Goal: Information Seeking & Learning: Learn about a topic

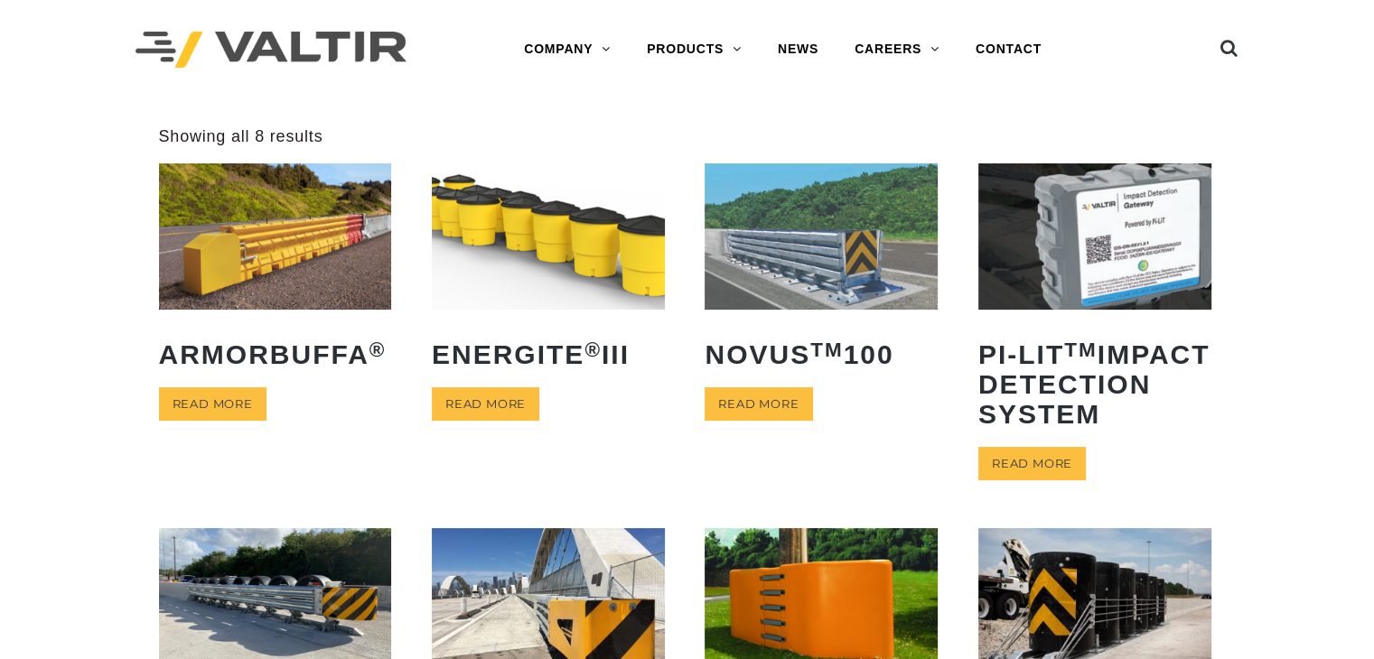
click at [798, 265] on img at bounding box center [820, 235] width 233 height 145
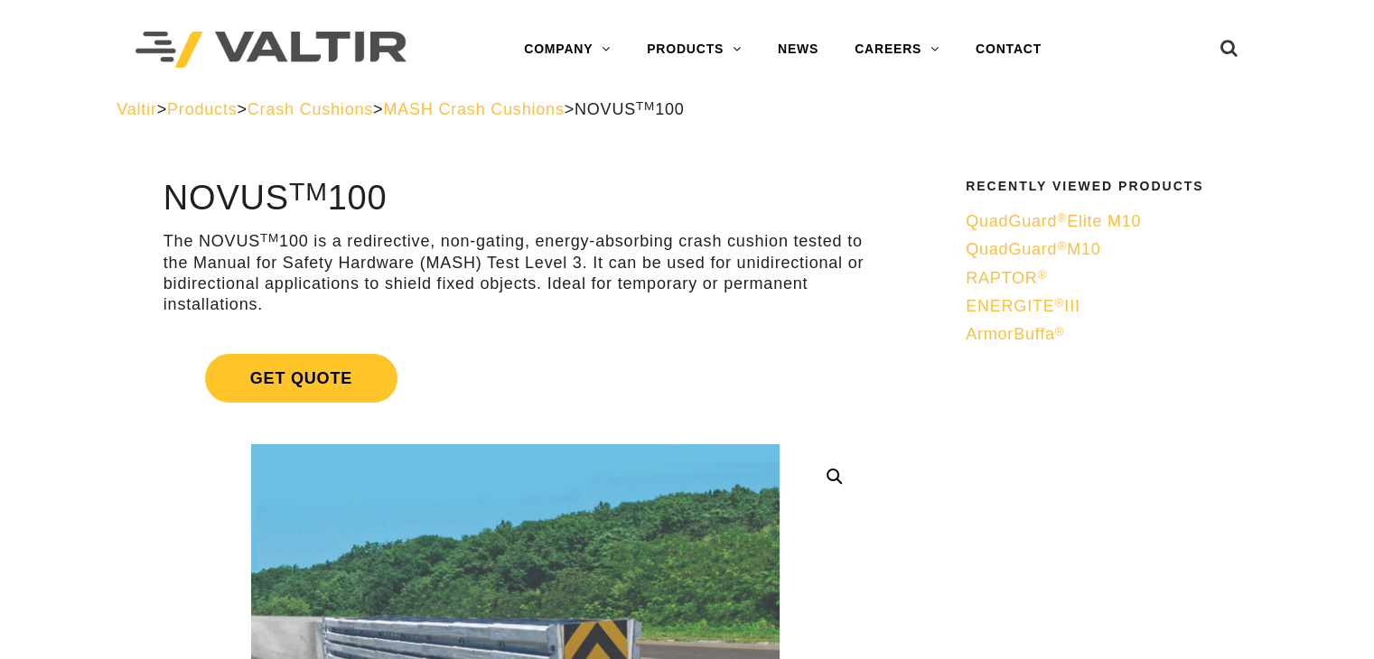
click at [519, 100] on span "MASH Crash Cushions" at bounding box center [473, 109] width 181 height 18
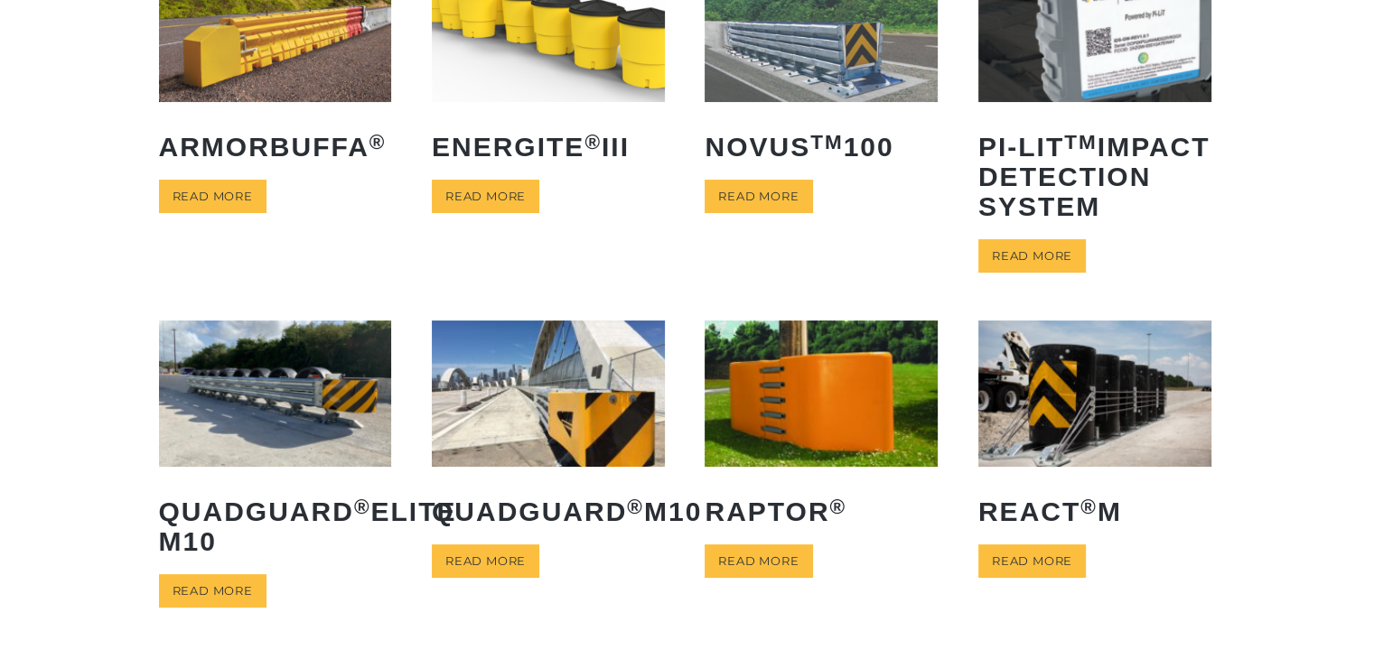
scroll to position [219, 0]
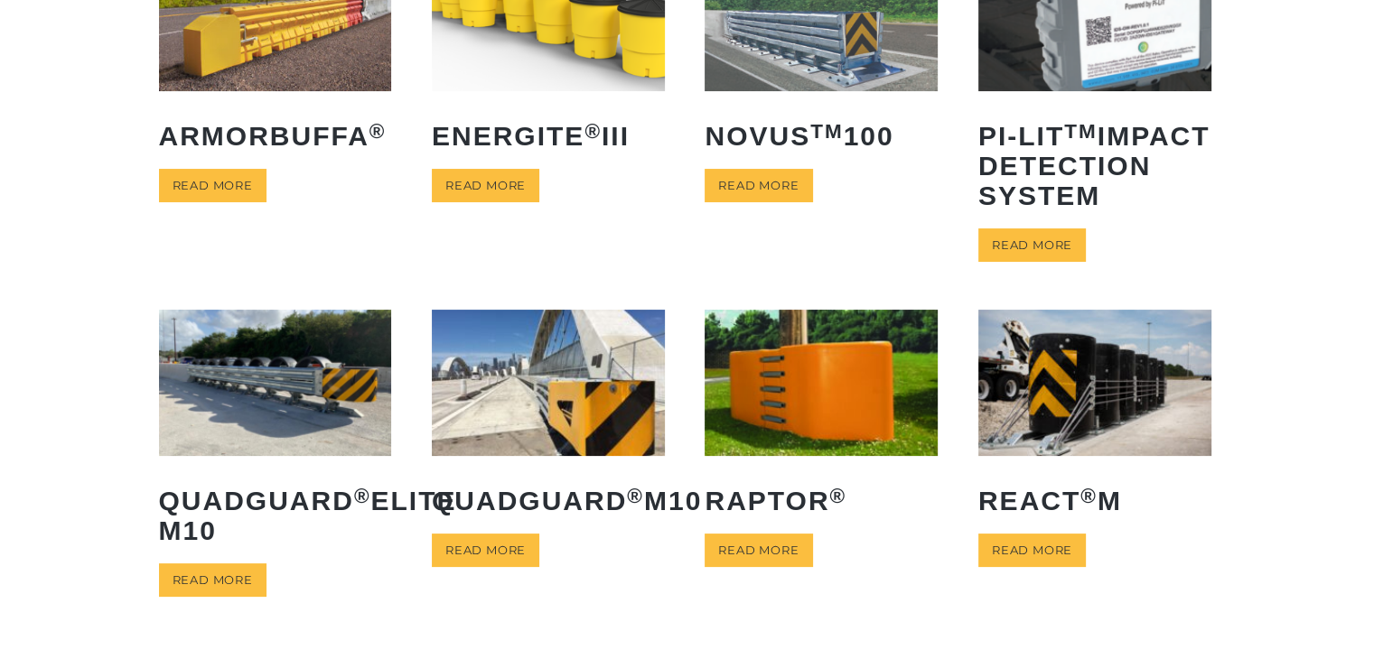
click at [1033, 366] on img at bounding box center [1094, 382] width 233 height 145
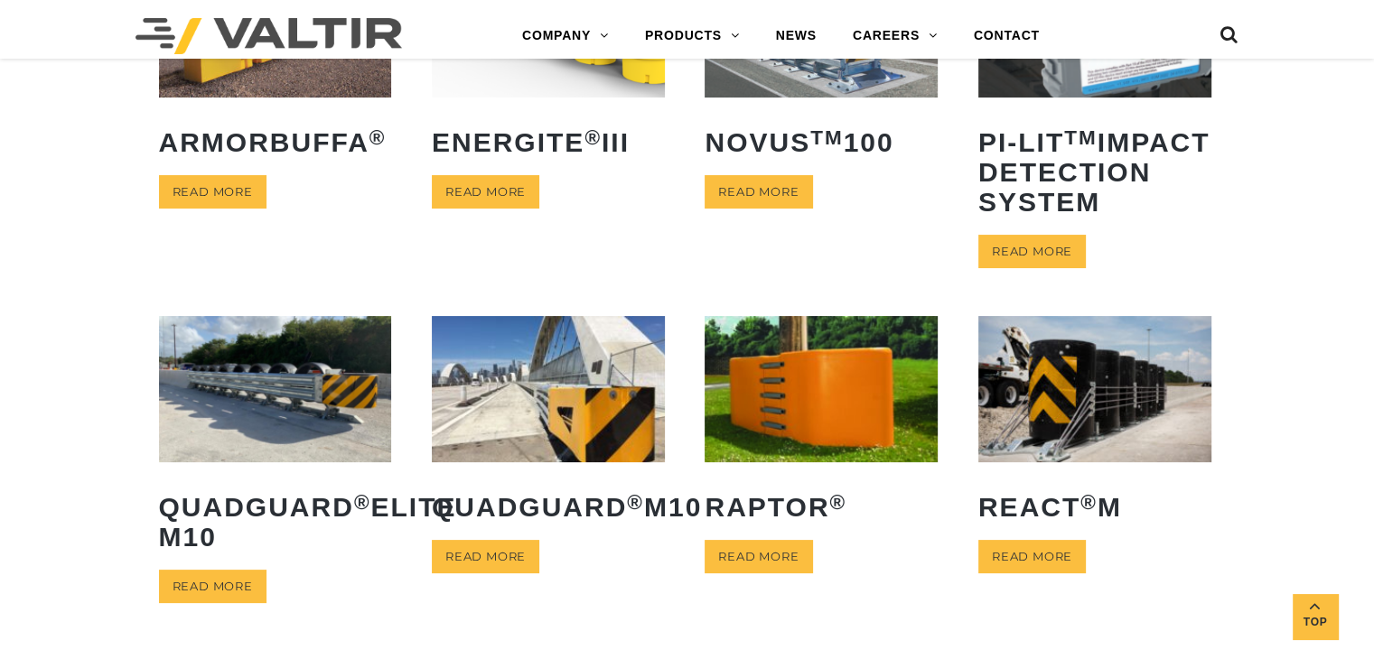
scroll to position [191, 0]
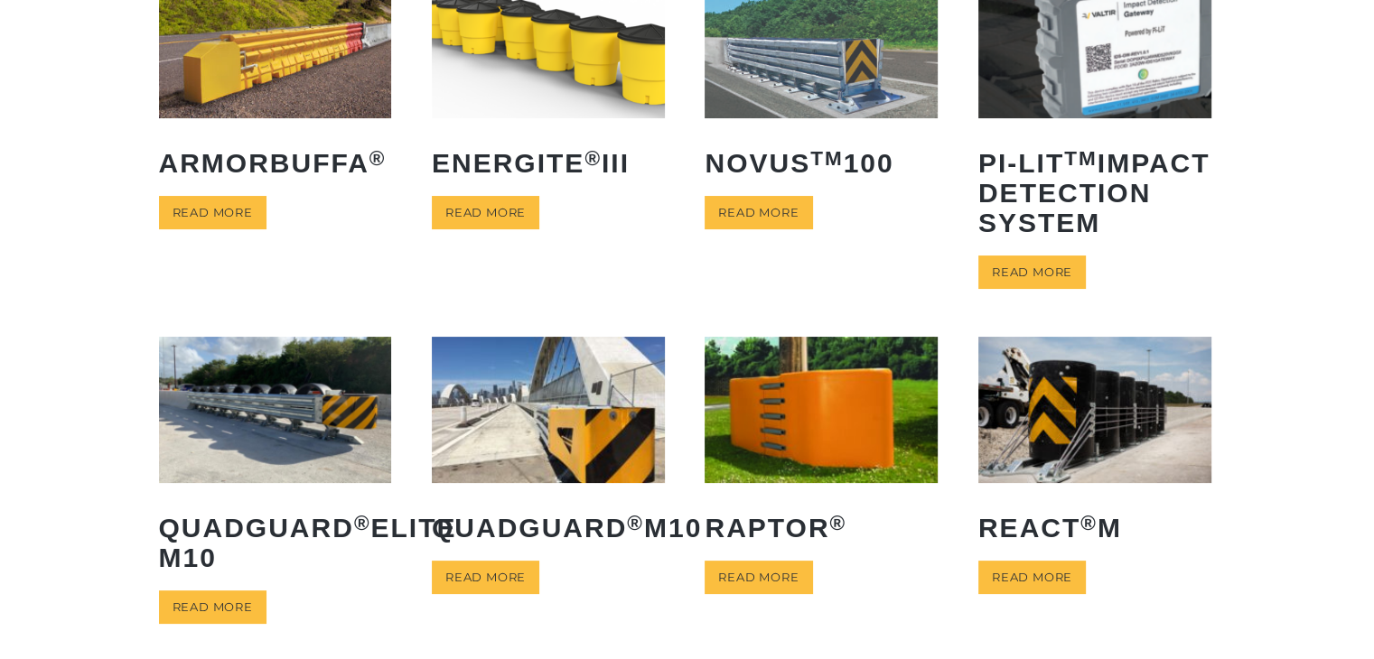
click at [228, 90] on img at bounding box center [275, 44] width 233 height 145
click at [532, 23] on img at bounding box center [548, 44] width 233 height 145
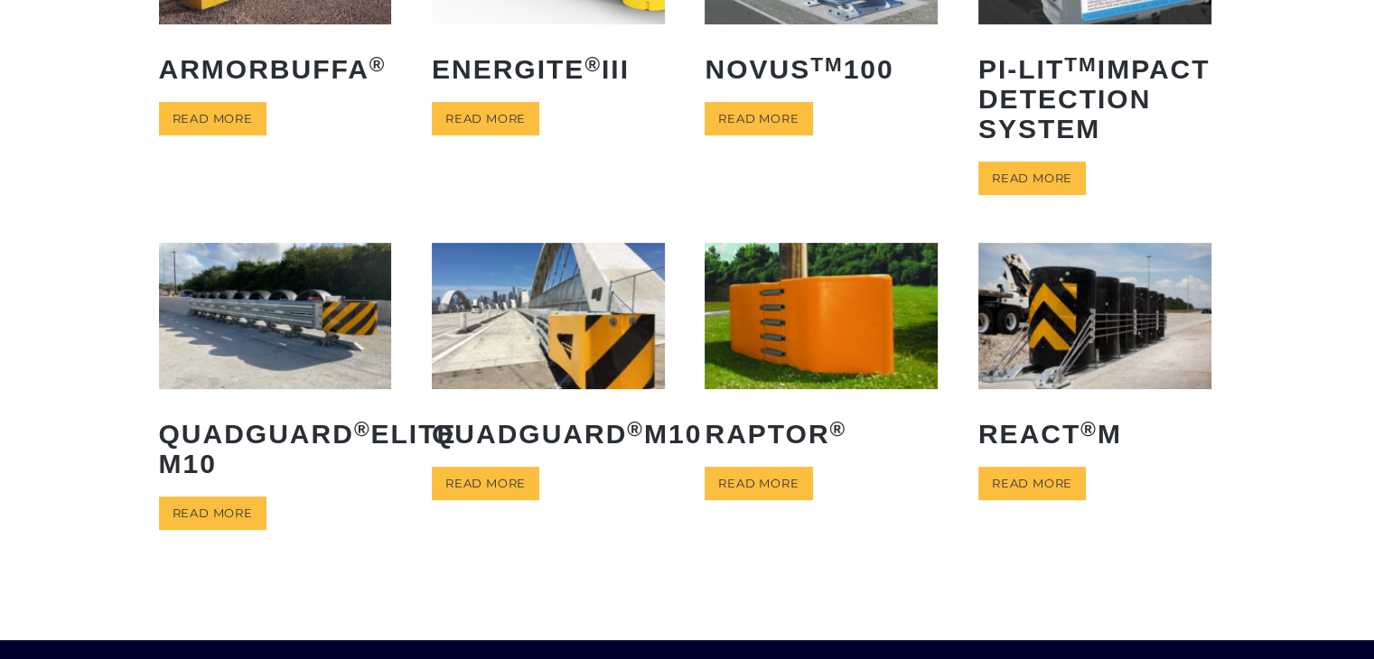
click at [825, 330] on img at bounding box center [820, 315] width 233 height 145
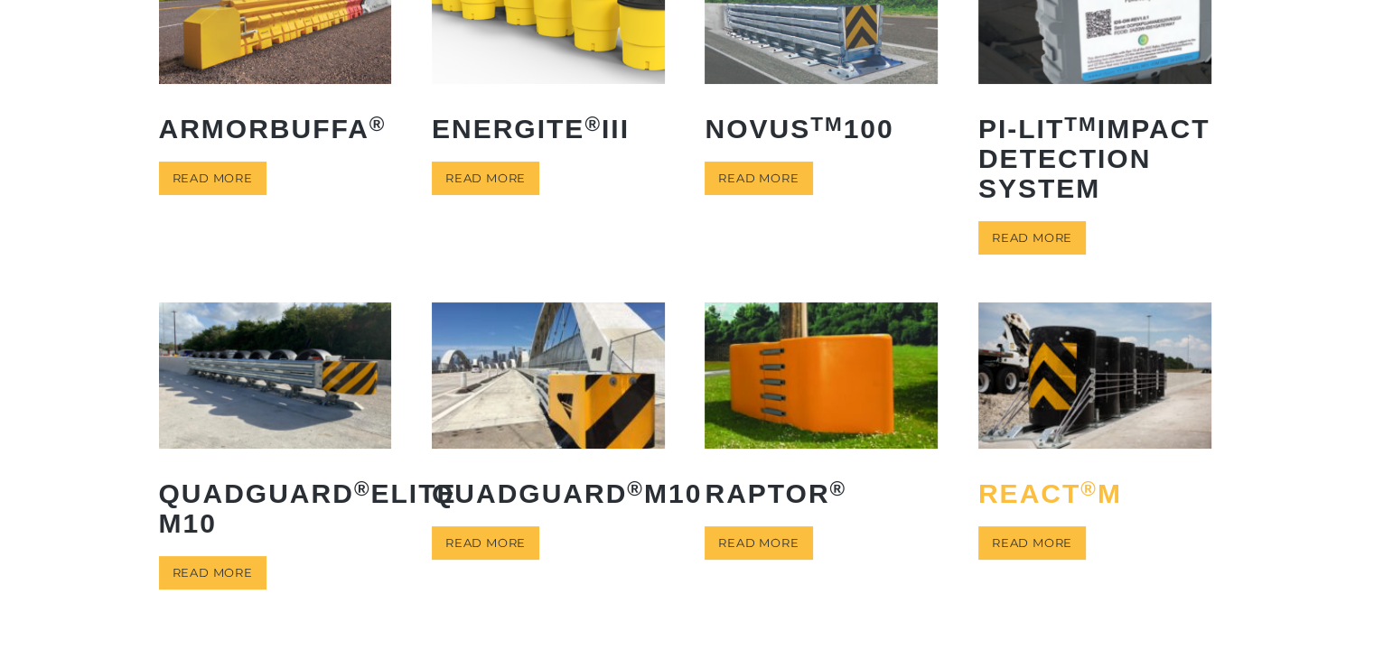
scroll to position [36, 0]
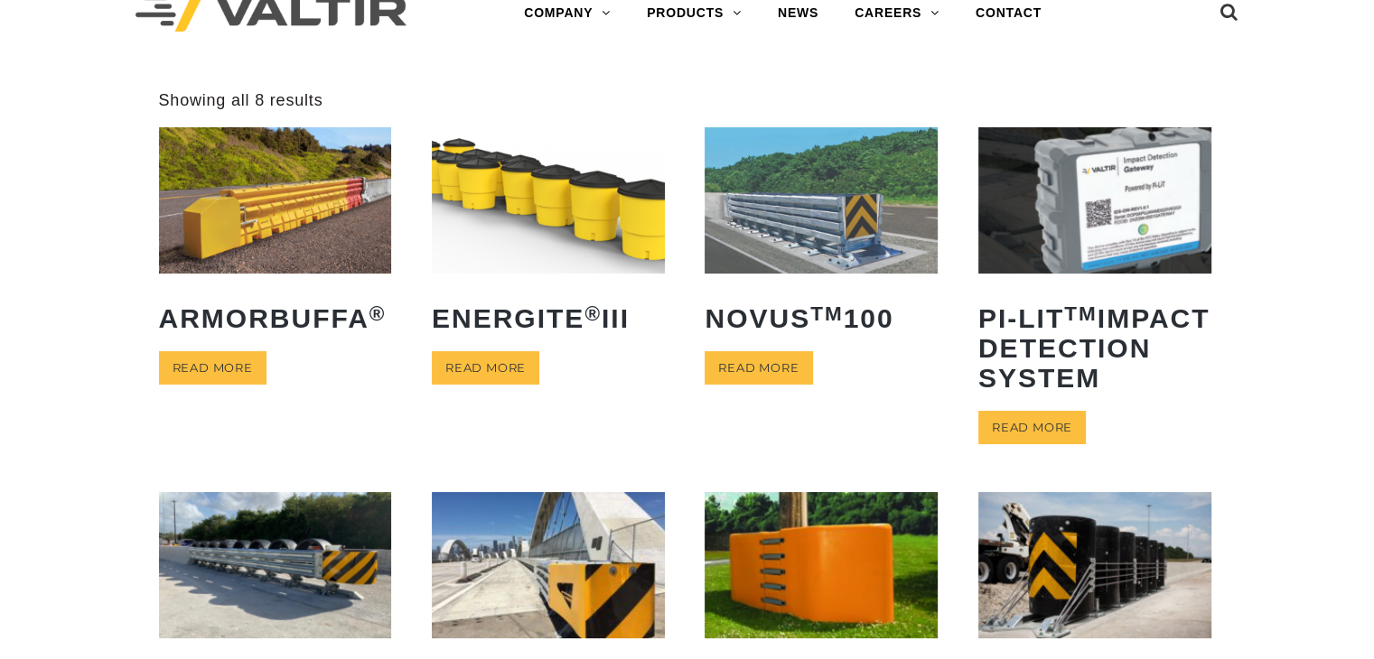
click at [1113, 287] on link "PI-LIT TM Impact Detection System" at bounding box center [1094, 266] width 233 height 278
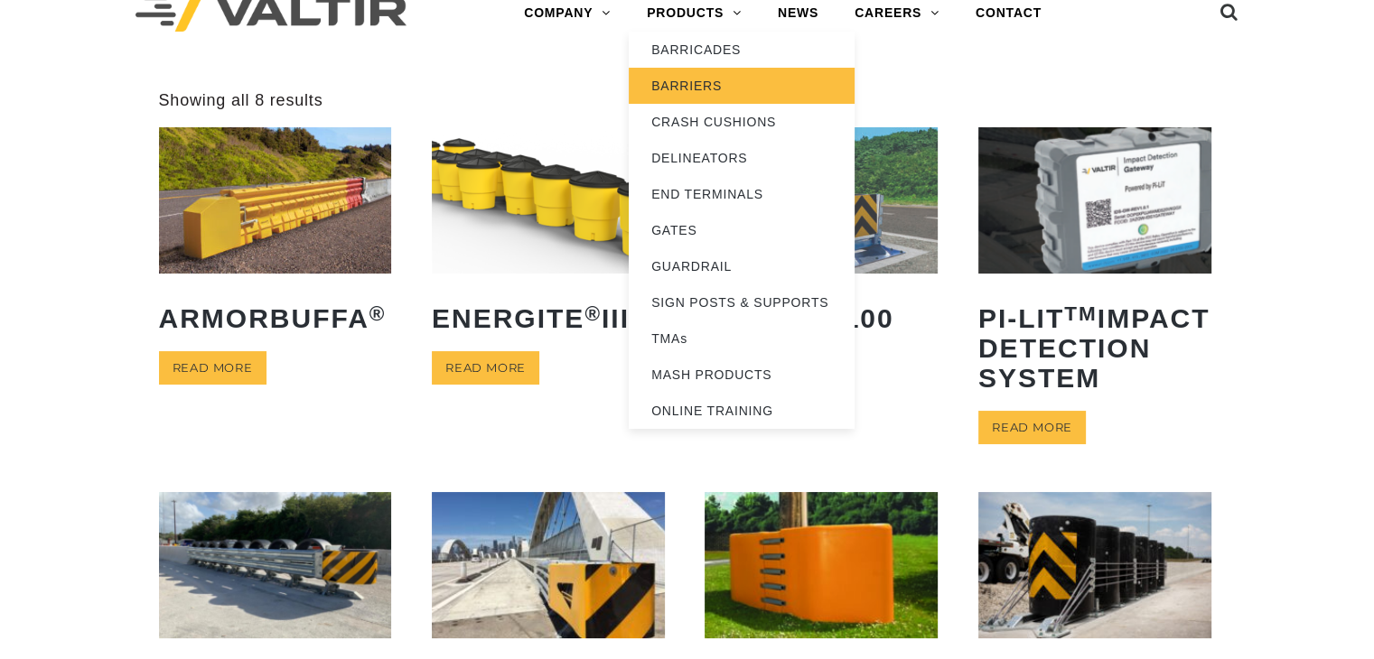
click at [697, 77] on link "BARRIERS" at bounding box center [742, 86] width 226 height 36
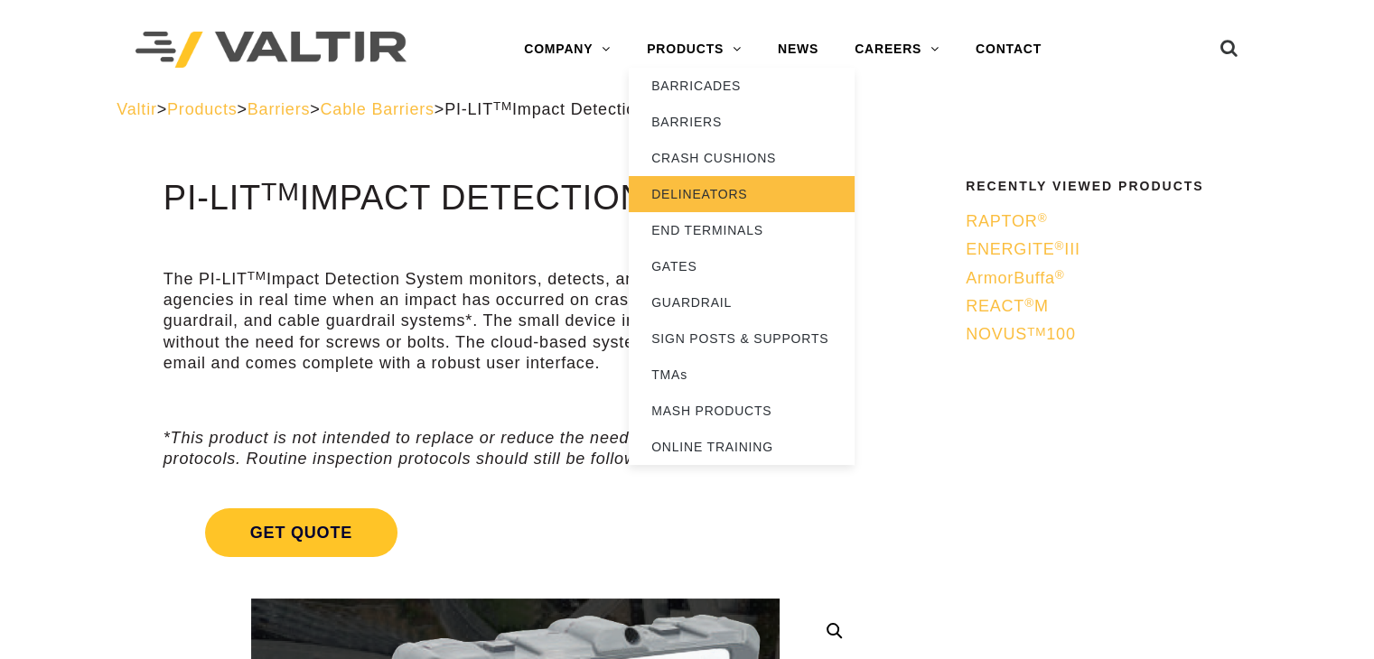
click at [697, 202] on link "DELINEATORS" at bounding box center [742, 194] width 226 height 36
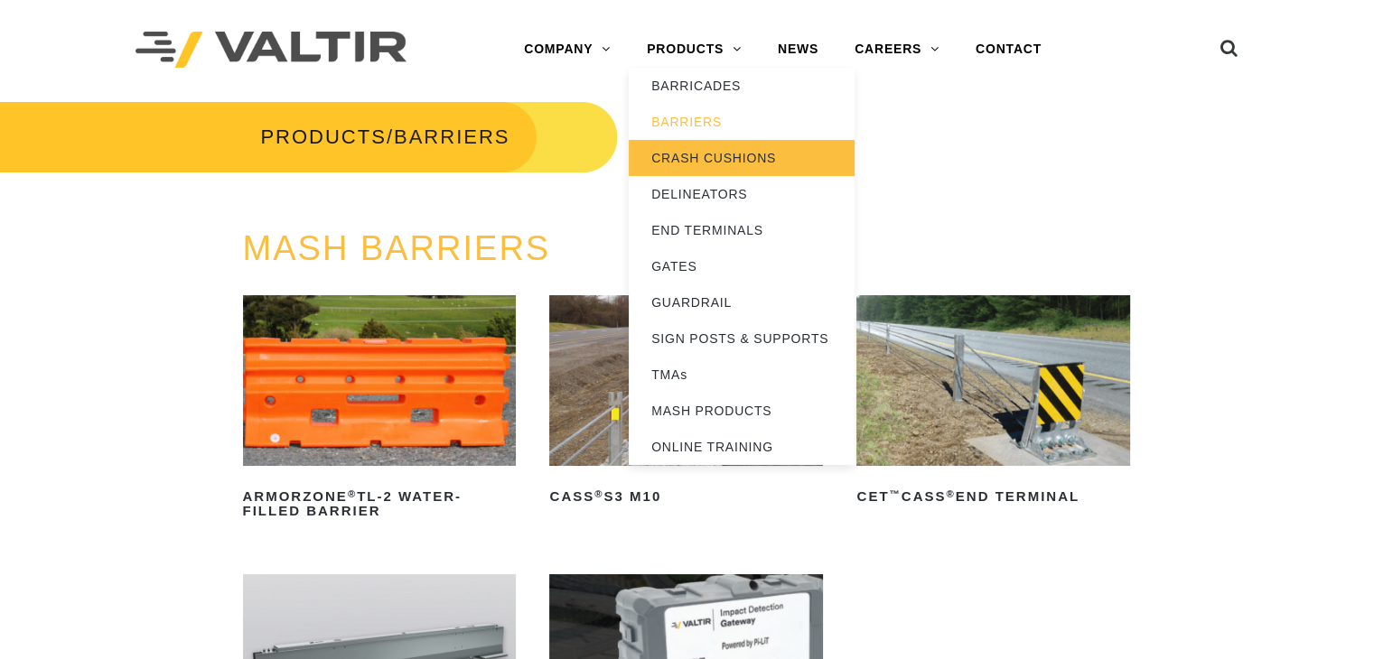
click at [721, 156] on link "CRASH CUSHIONS" at bounding box center [742, 158] width 226 height 36
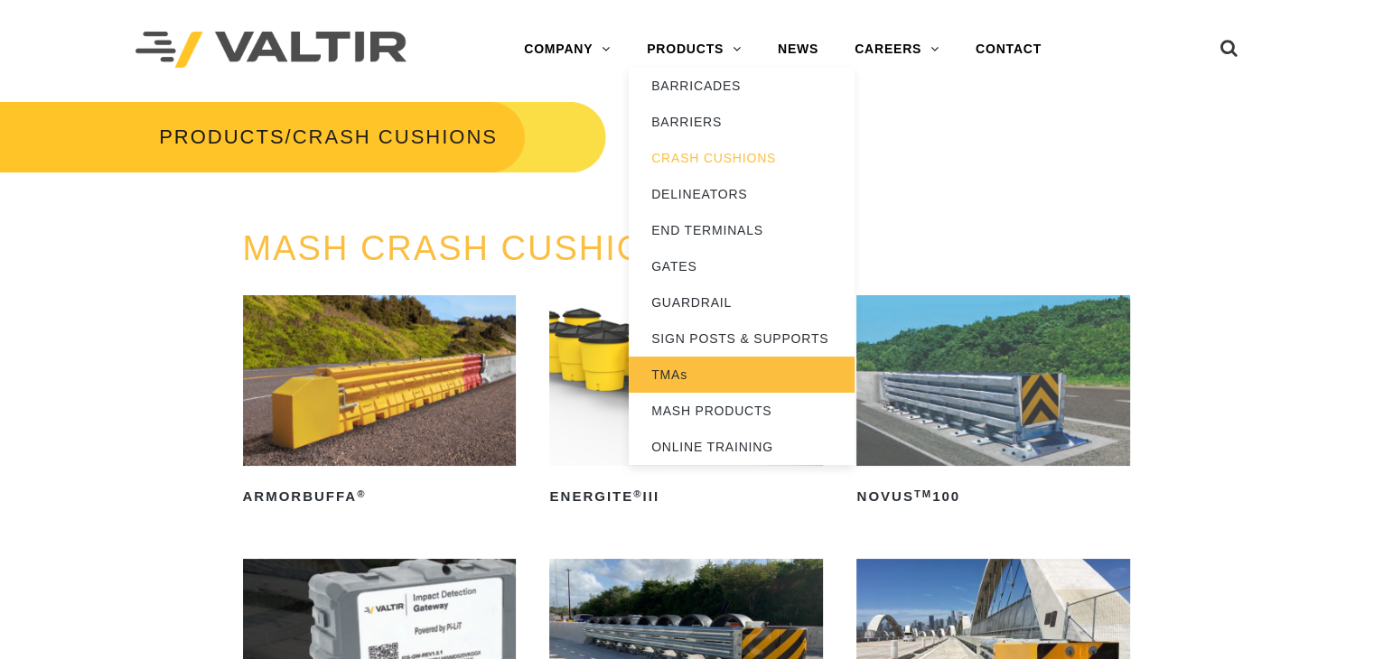
click at [674, 374] on link "TMAs" at bounding box center [742, 375] width 226 height 36
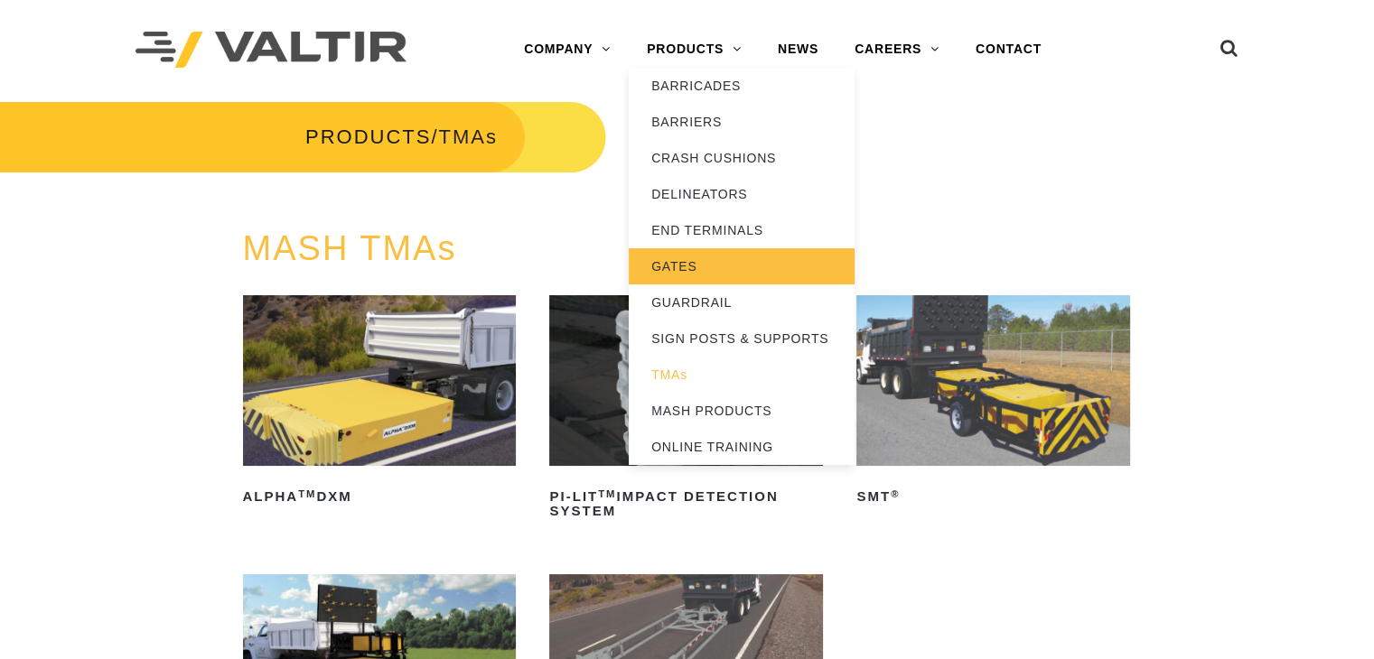
click at [713, 255] on link "GATES" at bounding box center [742, 266] width 226 height 36
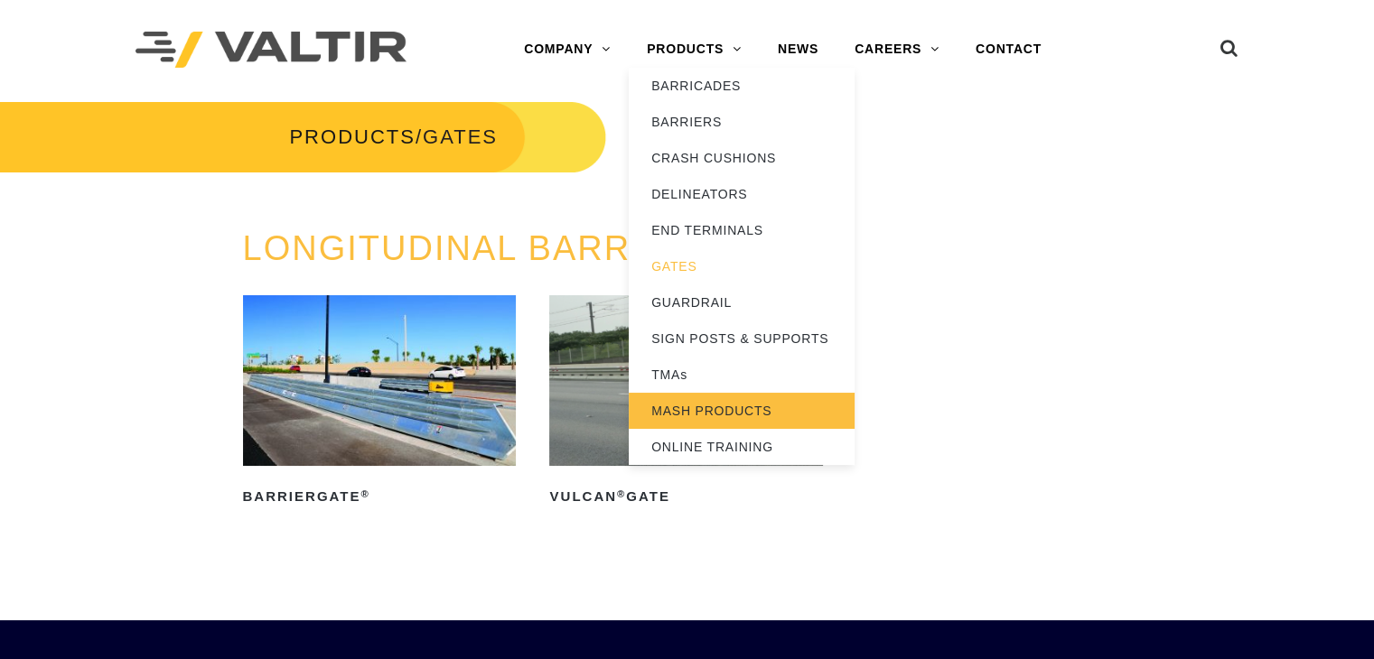
click at [708, 393] on link "MASH PRODUCTS" at bounding box center [742, 411] width 226 height 36
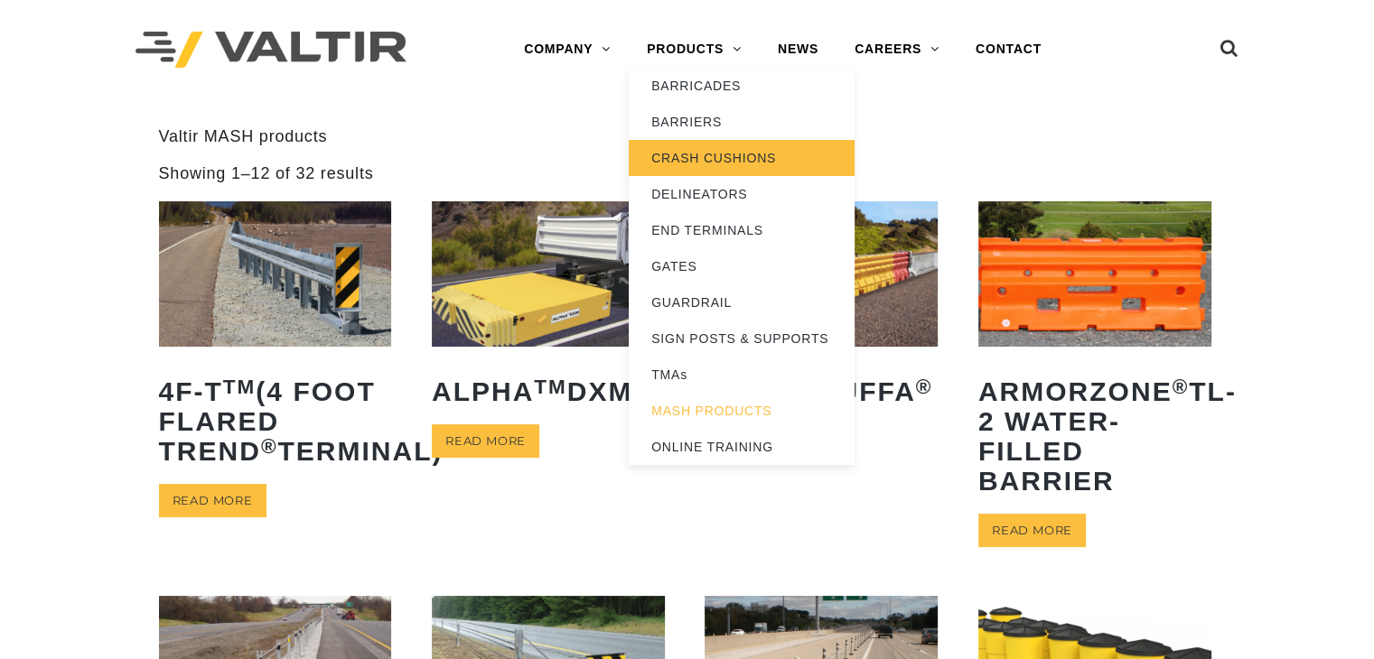
click at [716, 156] on link "CRASH CUSHIONS" at bounding box center [742, 158] width 226 height 36
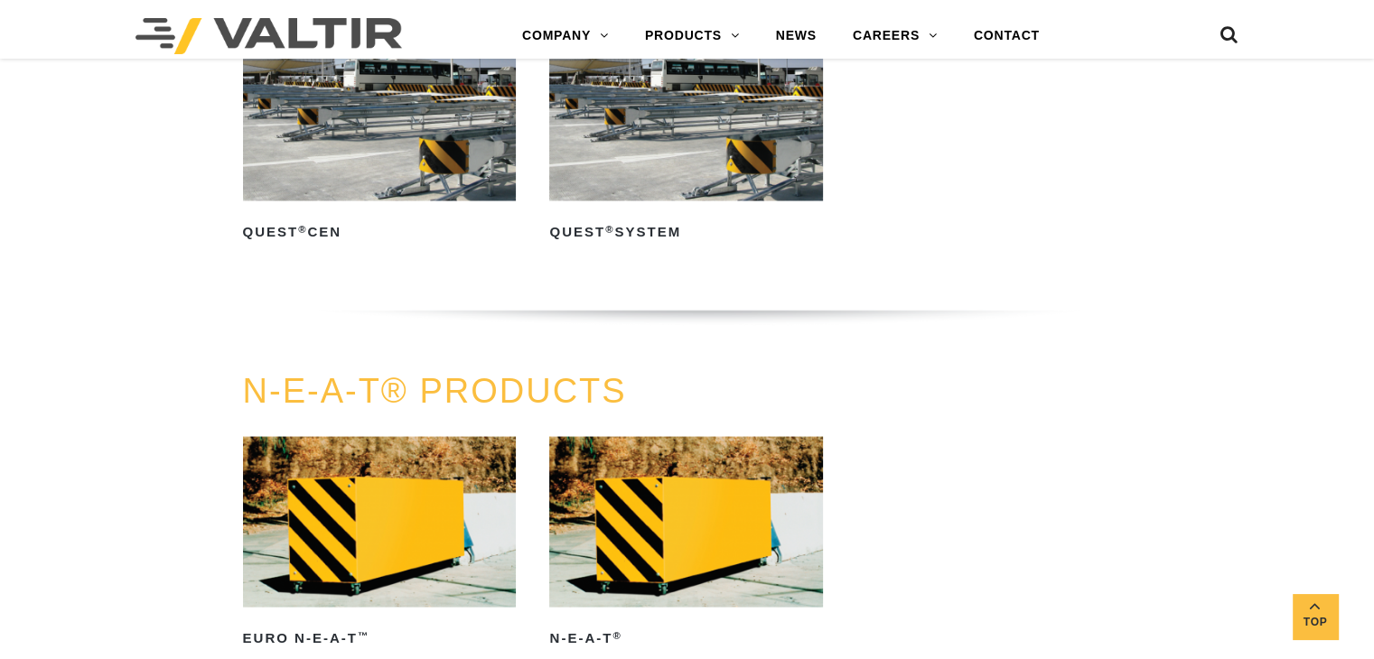
scroll to position [3493, 0]
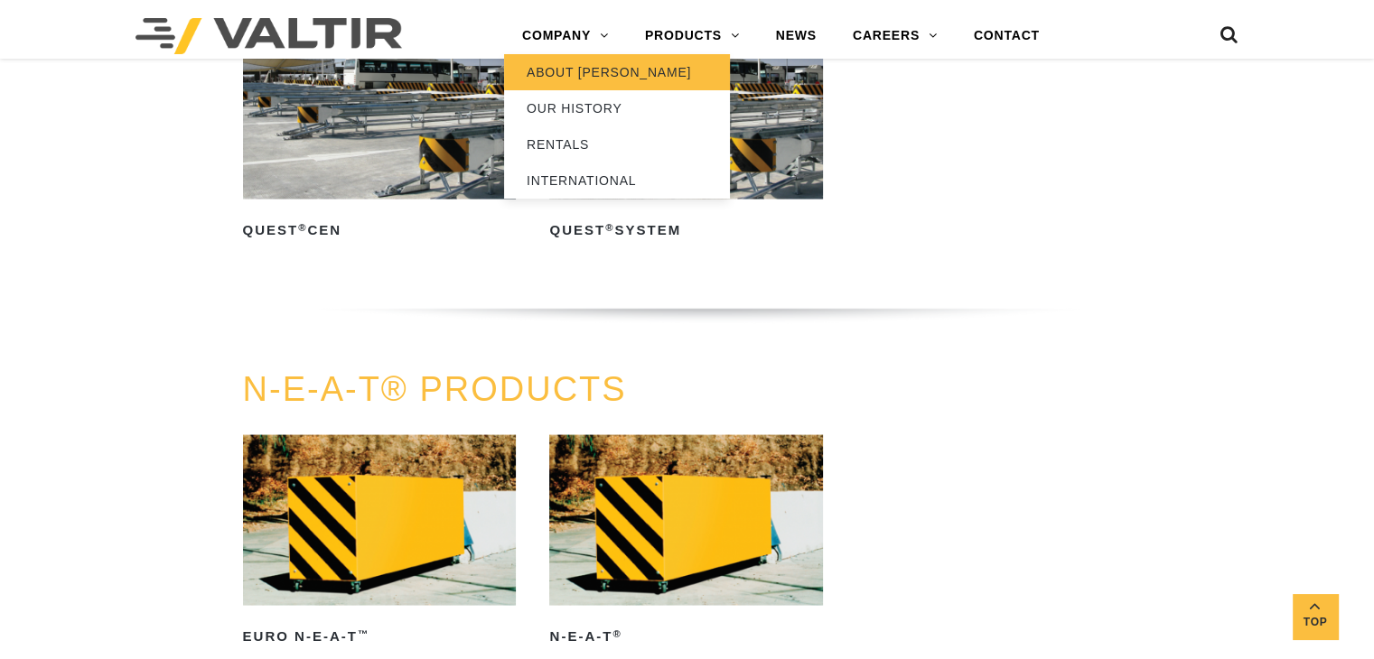
click at [586, 76] on link "ABOUT [PERSON_NAME]" at bounding box center [617, 72] width 226 height 36
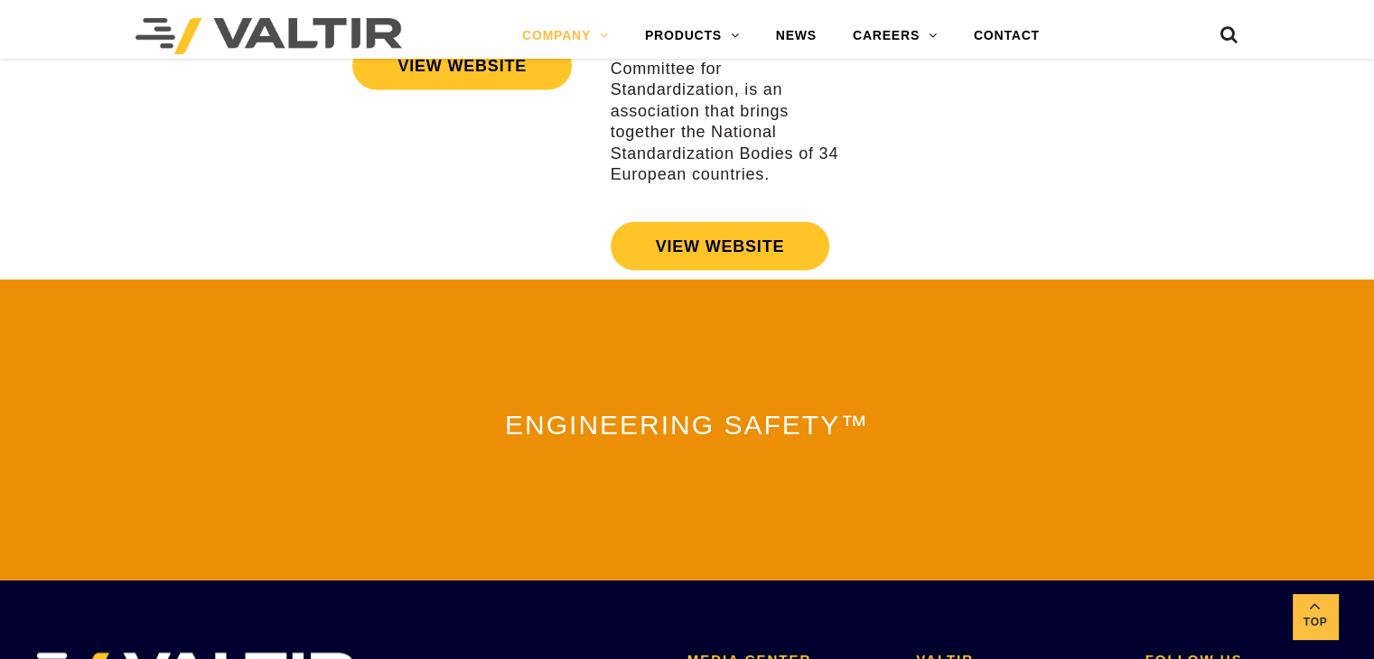
scroll to position [3804, 0]
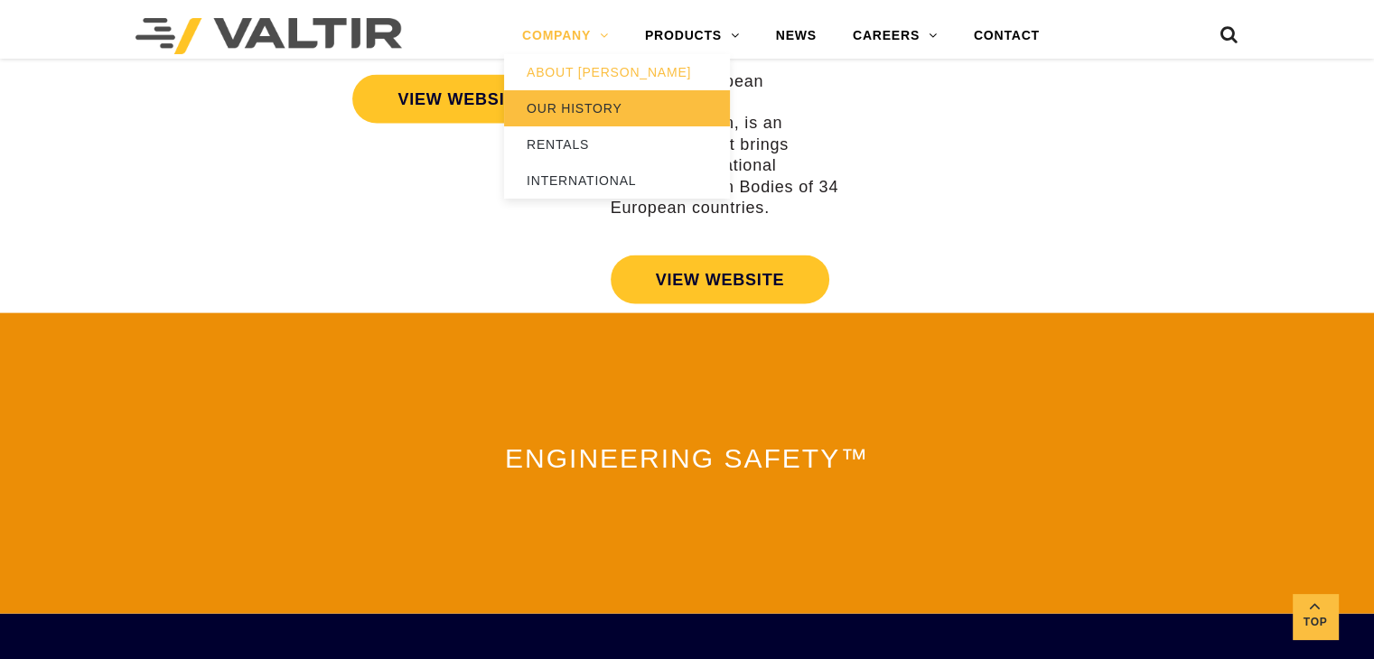
click at [600, 107] on link "OUR HISTORY" at bounding box center [617, 108] width 226 height 36
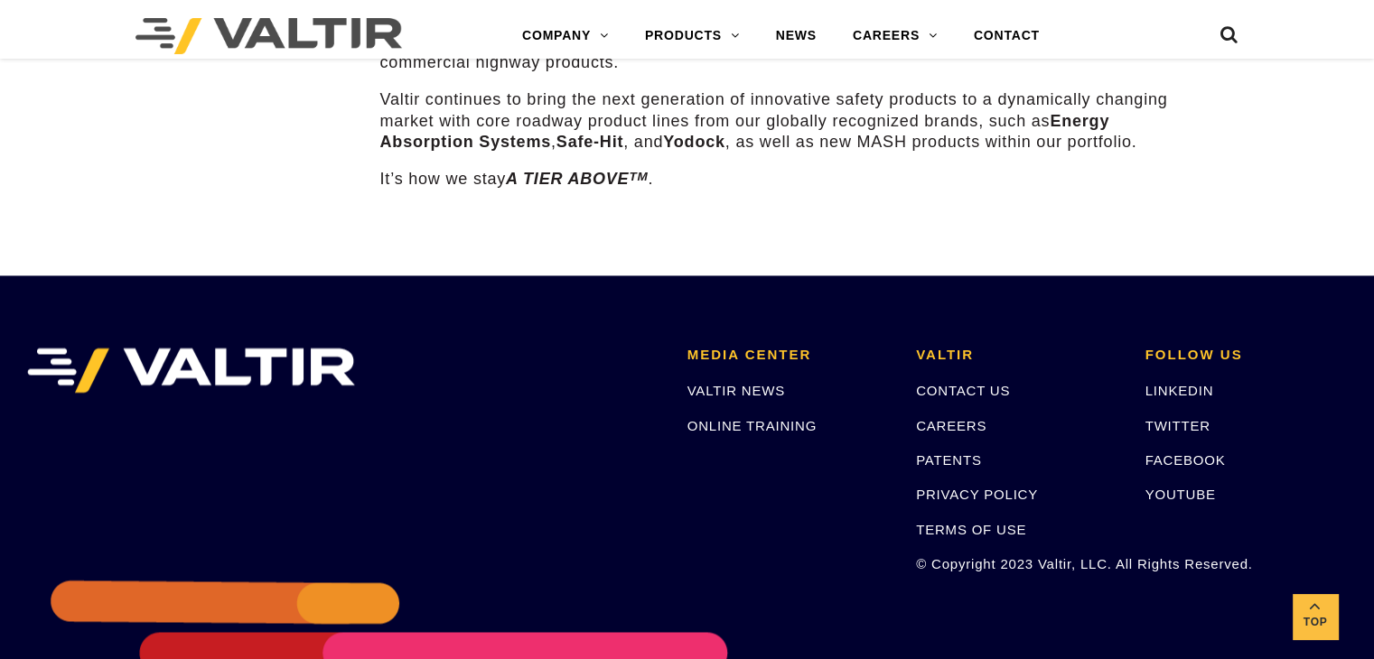
scroll to position [2879, 0]
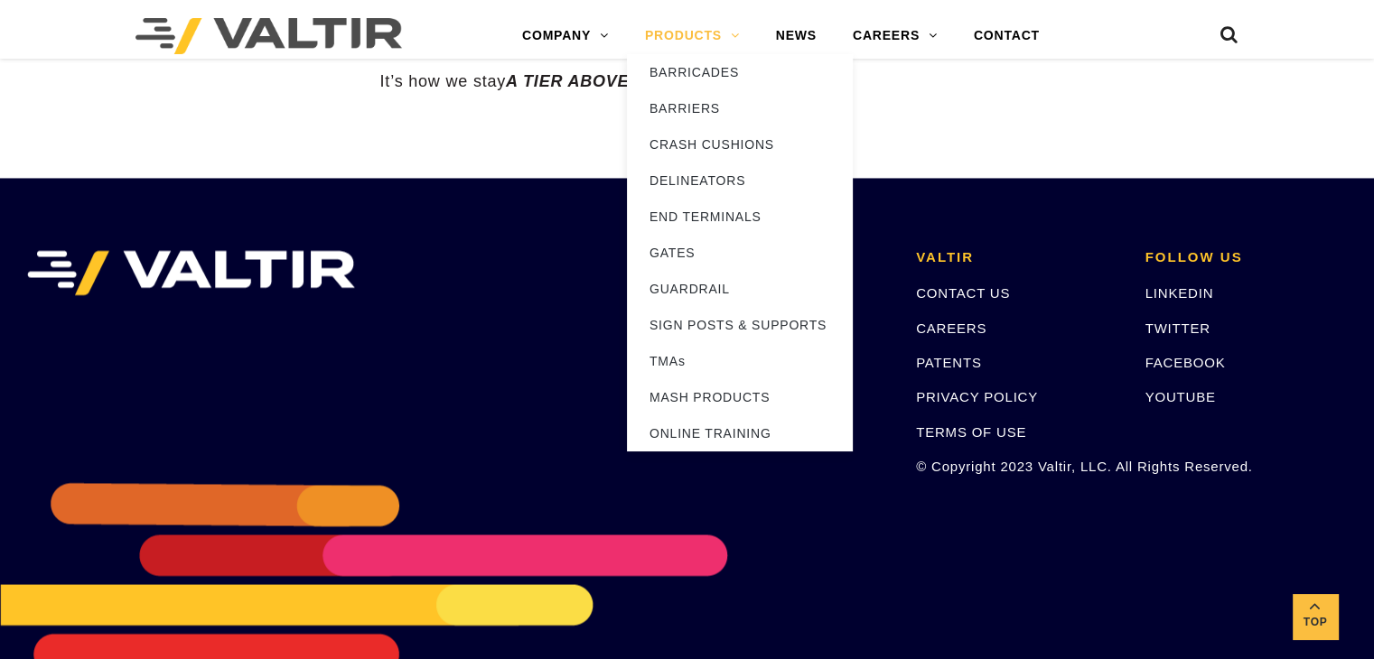
click at [705, 31] on link "PRODUCTS" at bounding box center [692, 36] width 131 height 36
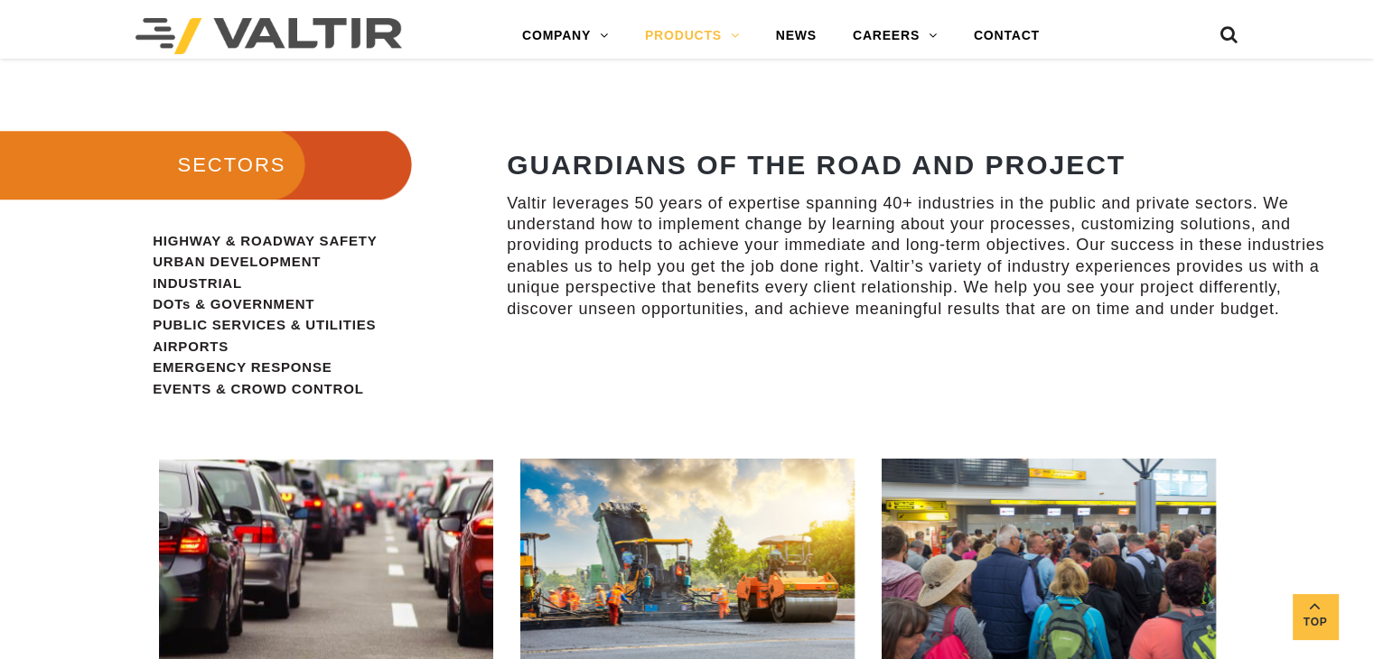
scroll to position [1552, 0]
